Goal: Task Accomplishment & Management: Manage account settings

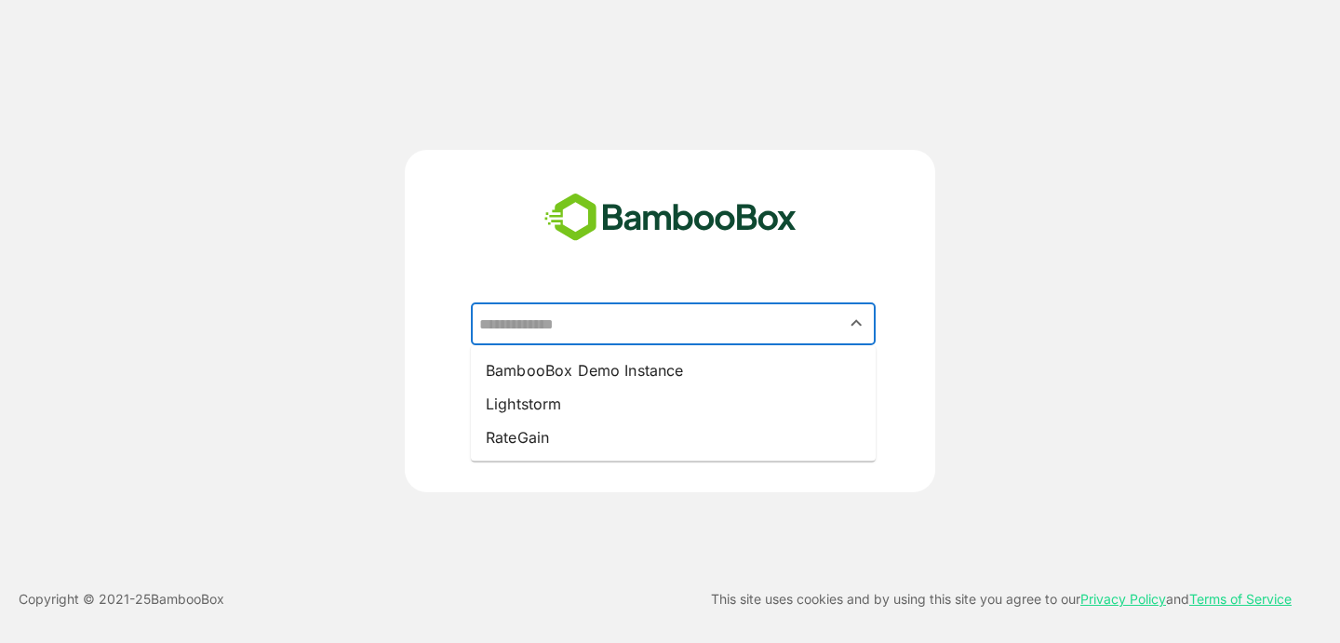
click at [561, 330] on input "text" at bounding box center [672, 323] width 397 height 35
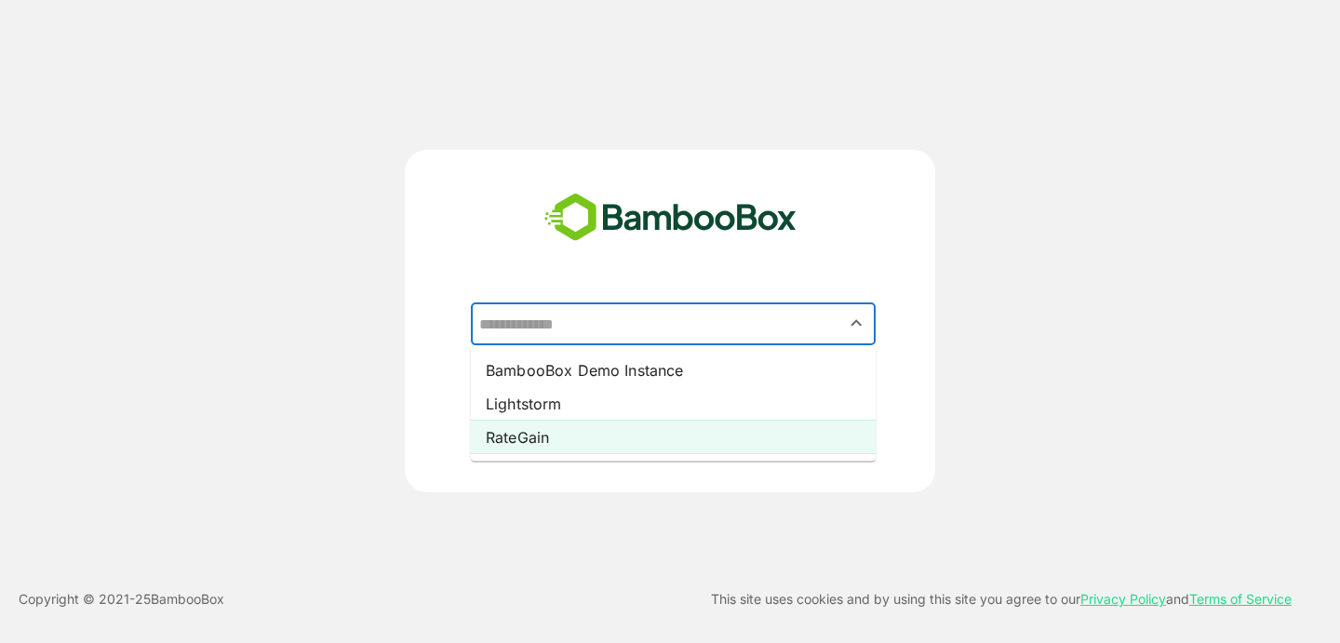
click at [546, 426] on li "RateGain" at bounding box center [673, 436] width 405 height 33
type input "********"
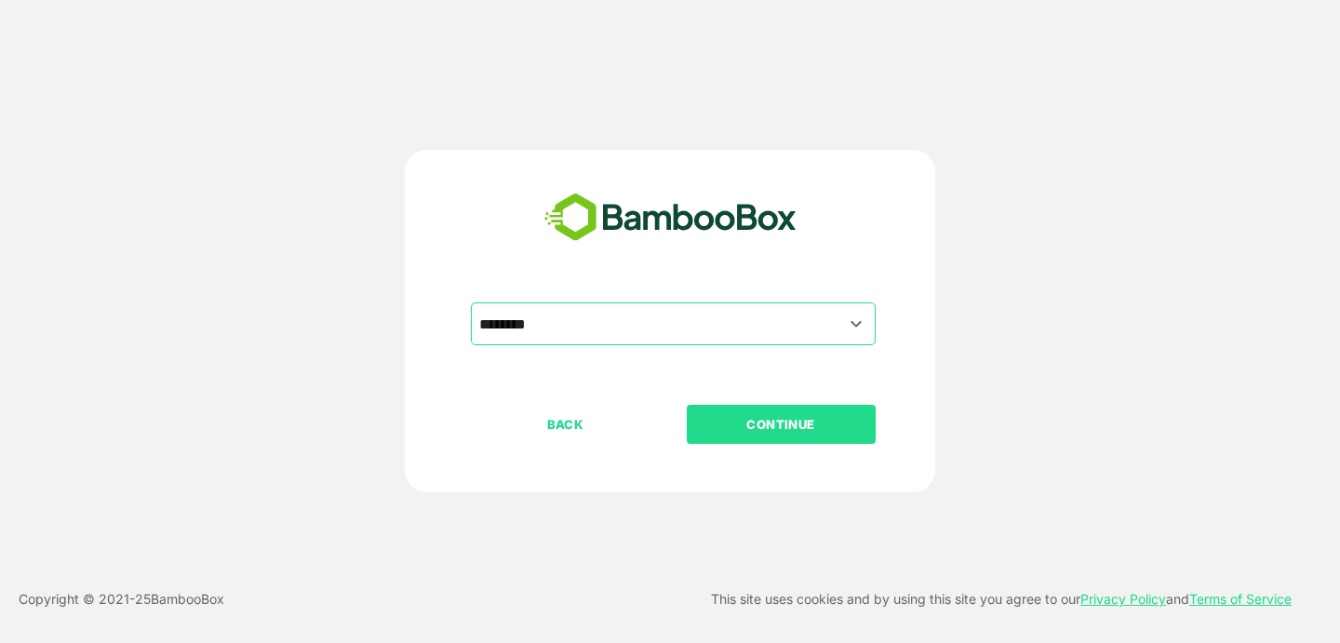
click at [785, 424] on p "CONTINUE" at bounding box center [780, 424] width 186 height 20
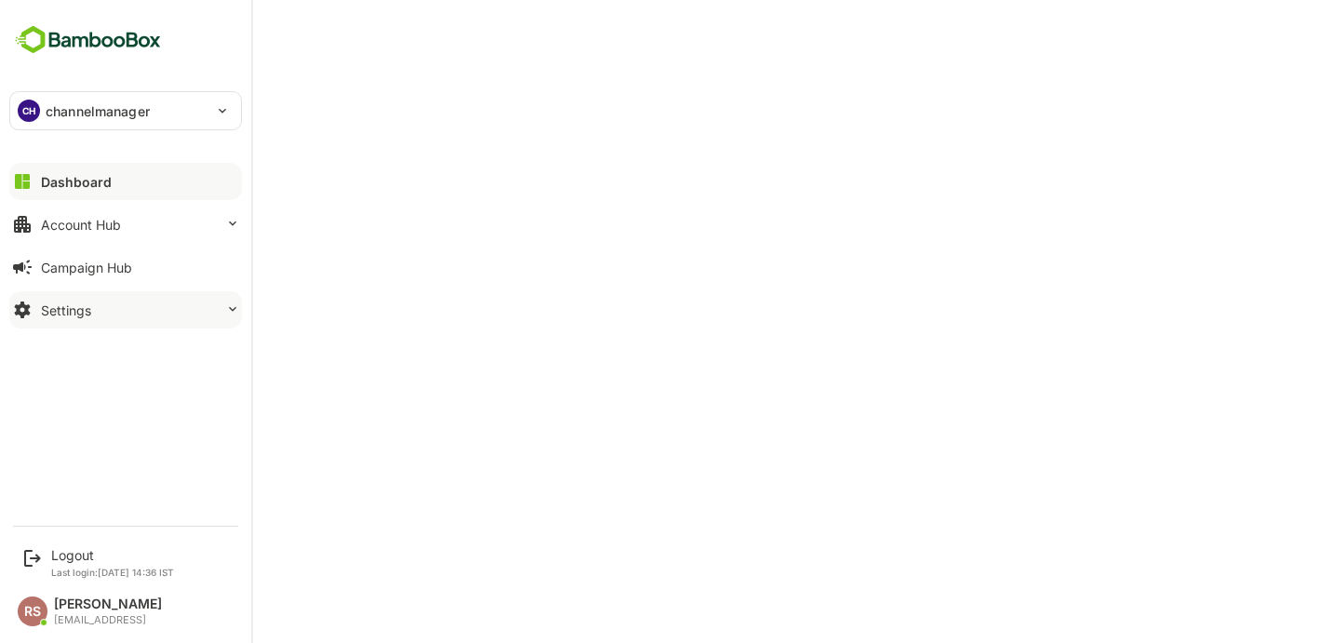
click at [84, 307] on div "Settings" at bounding box center [66, 310] width 50 height 16
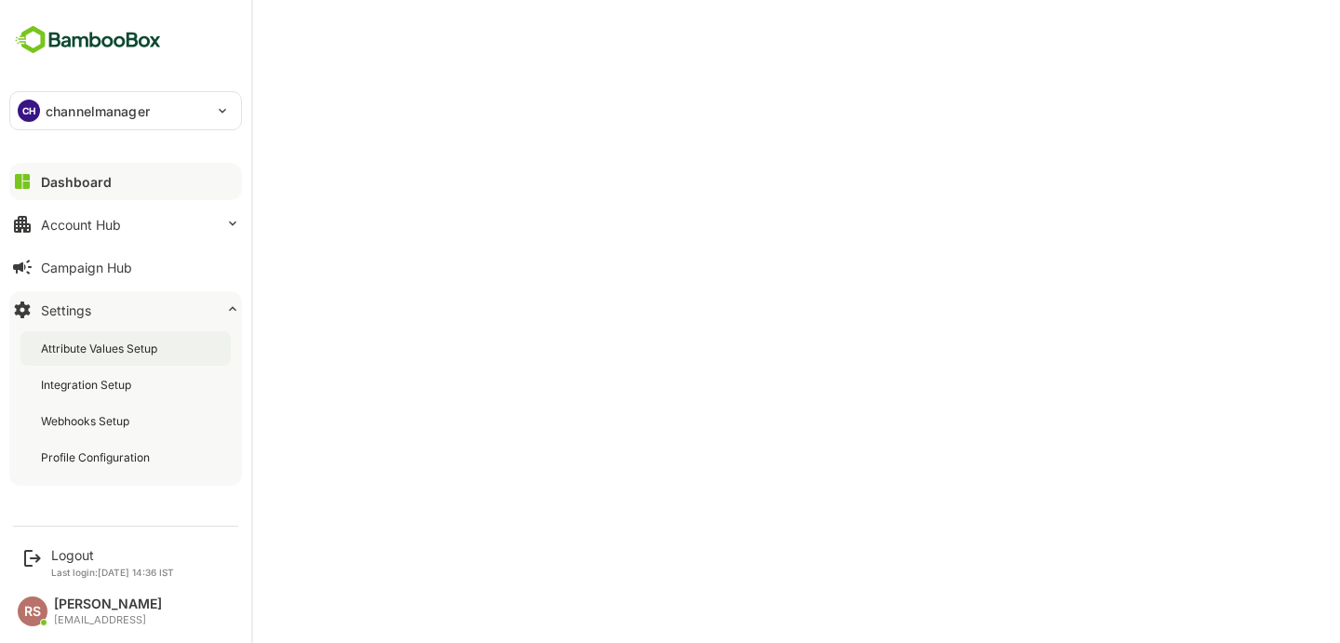
click at [109, 351] on div "Attribute Values Setup" at bounding box center [101, 348] width 120 height 16
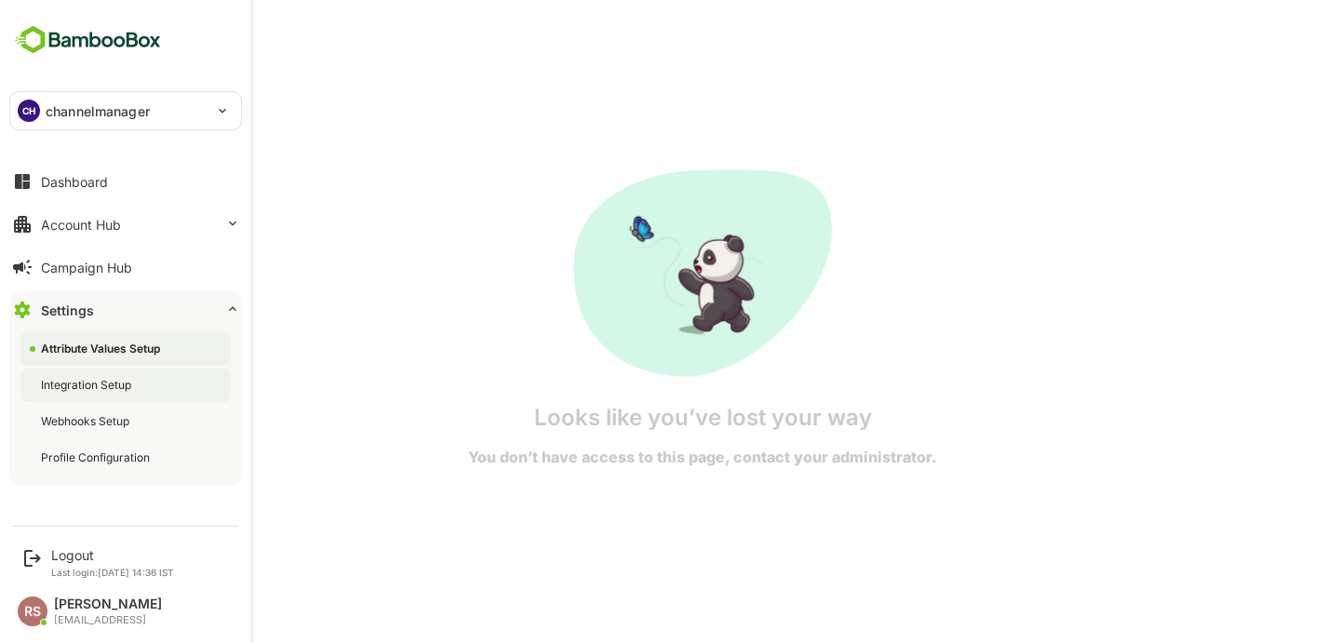
click at [100, 381] on div "Integration Setup" at bounding box center [88, 385] width 94 height 16
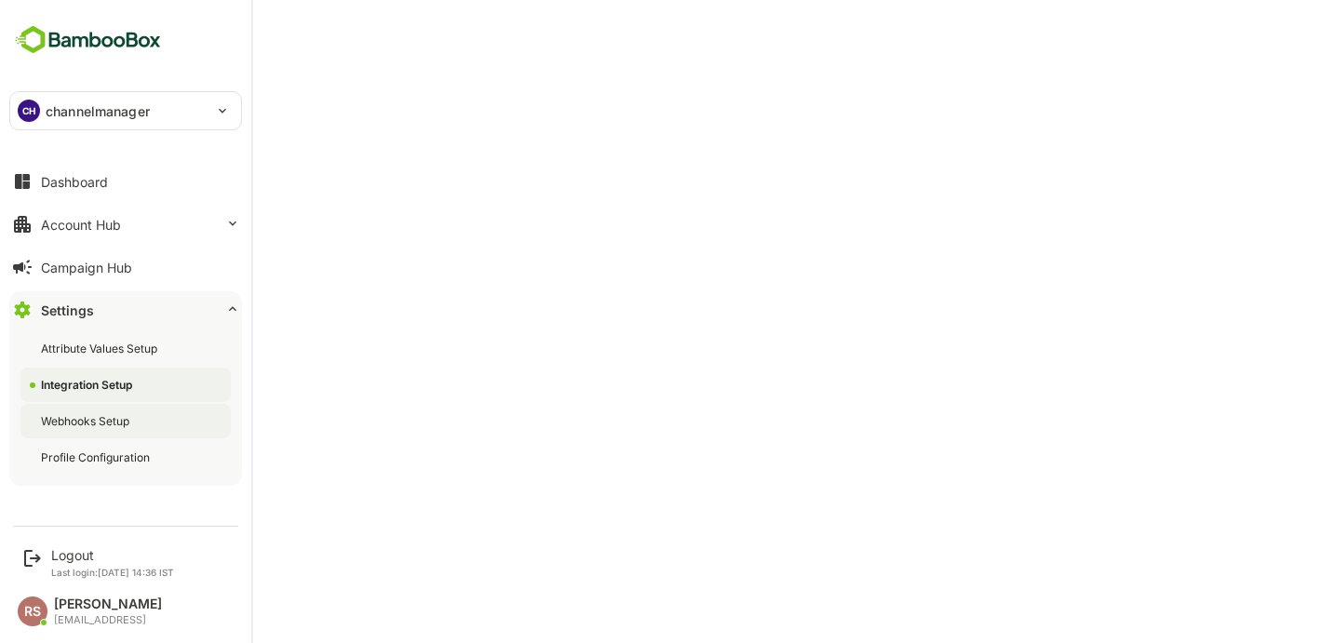
click at [113, 413] on div "Webhooks Setup" at bounding box center [87, 421] width 92 height 16
click at [118, 450] on div "Profile Configuration" at bounding box center [97, 457] width 113 height 16
